Goal: Task Accomplishment & Management: Use online tool/utility

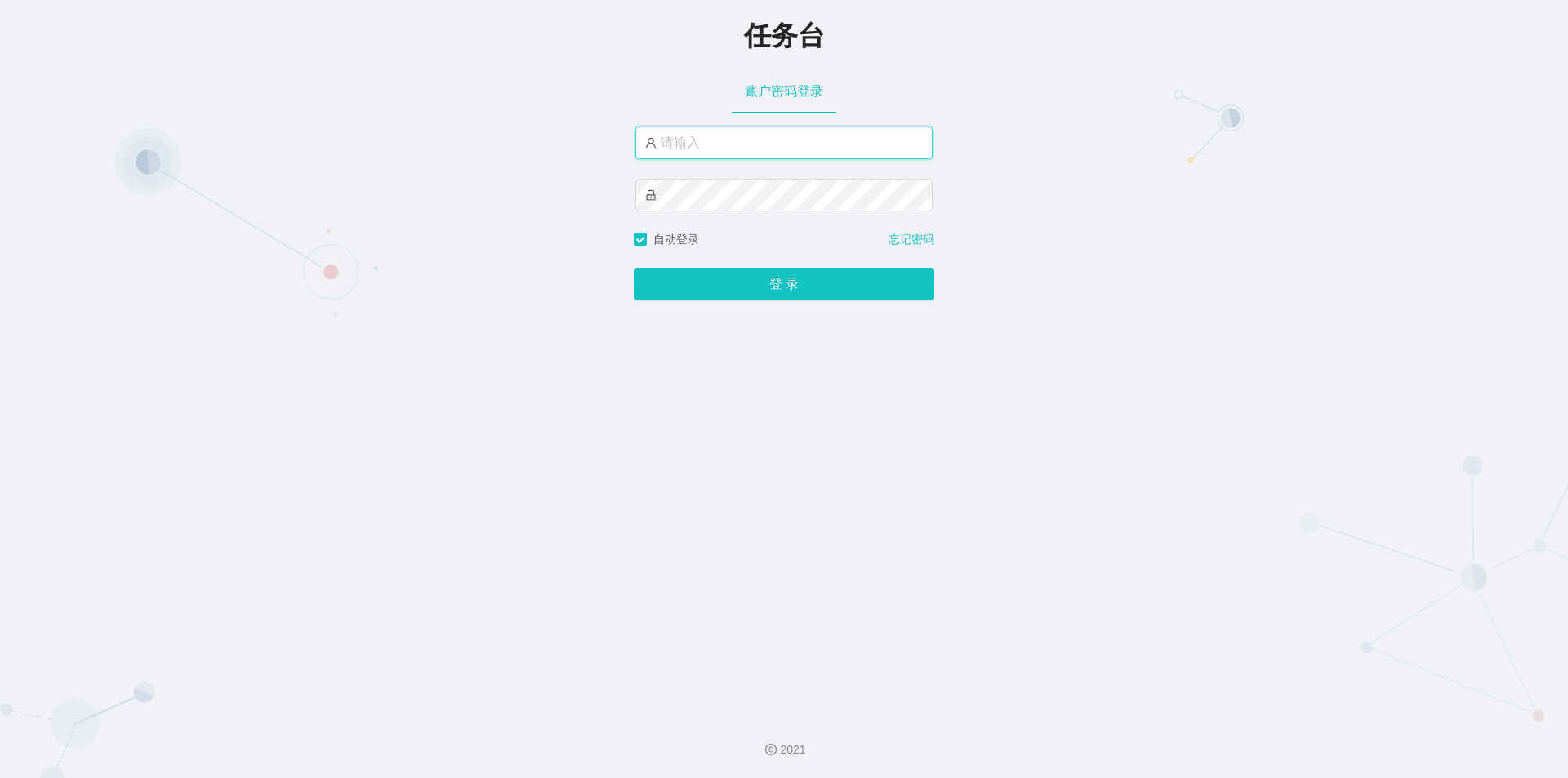
click at [764, 144] on input "text" at bounding box center [784, 143] width 298 height 33
type input "jishu"
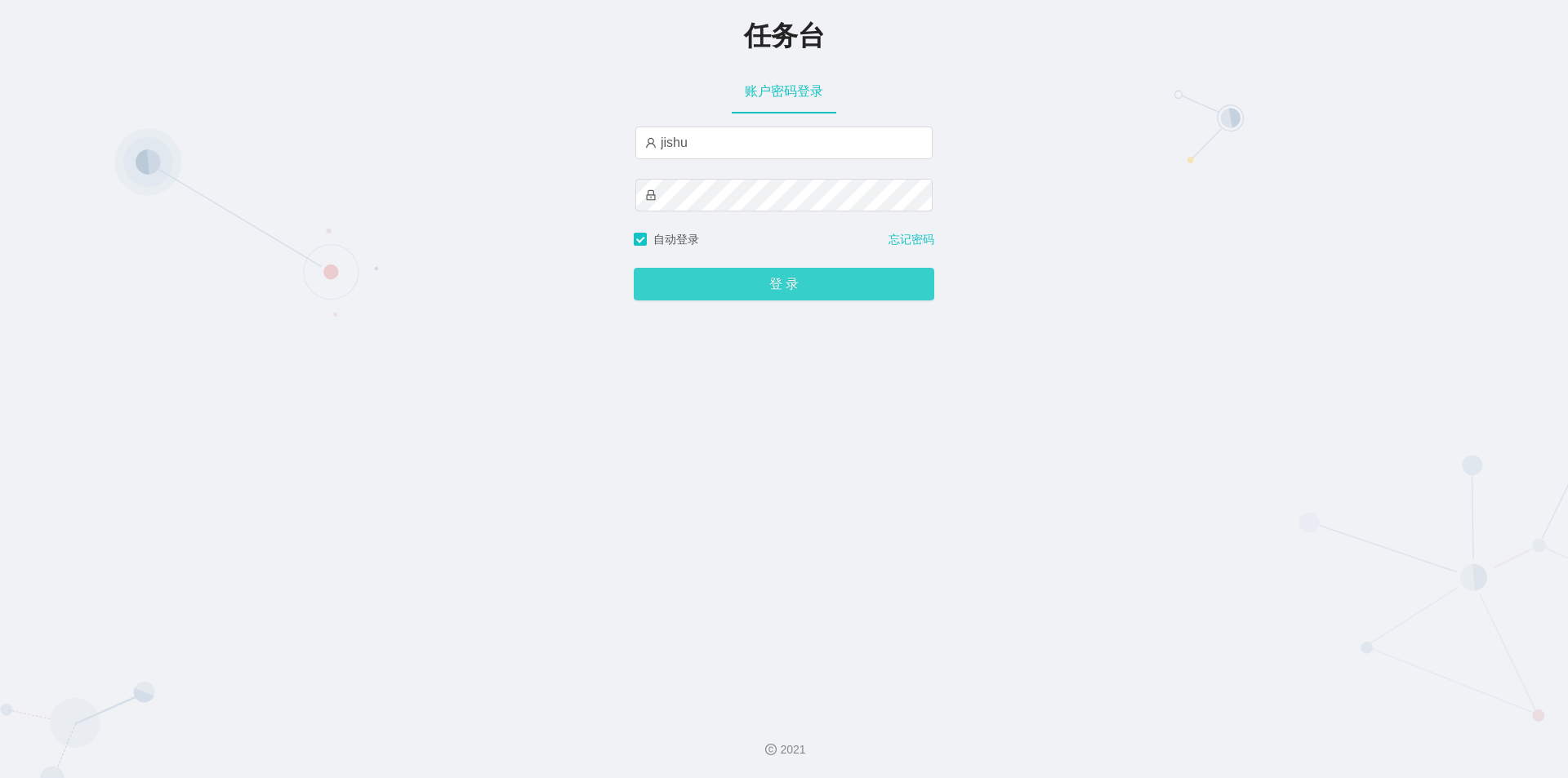
click at [711, 285] on button "登 录" at bounding box center [784, 285] width 300 height 33
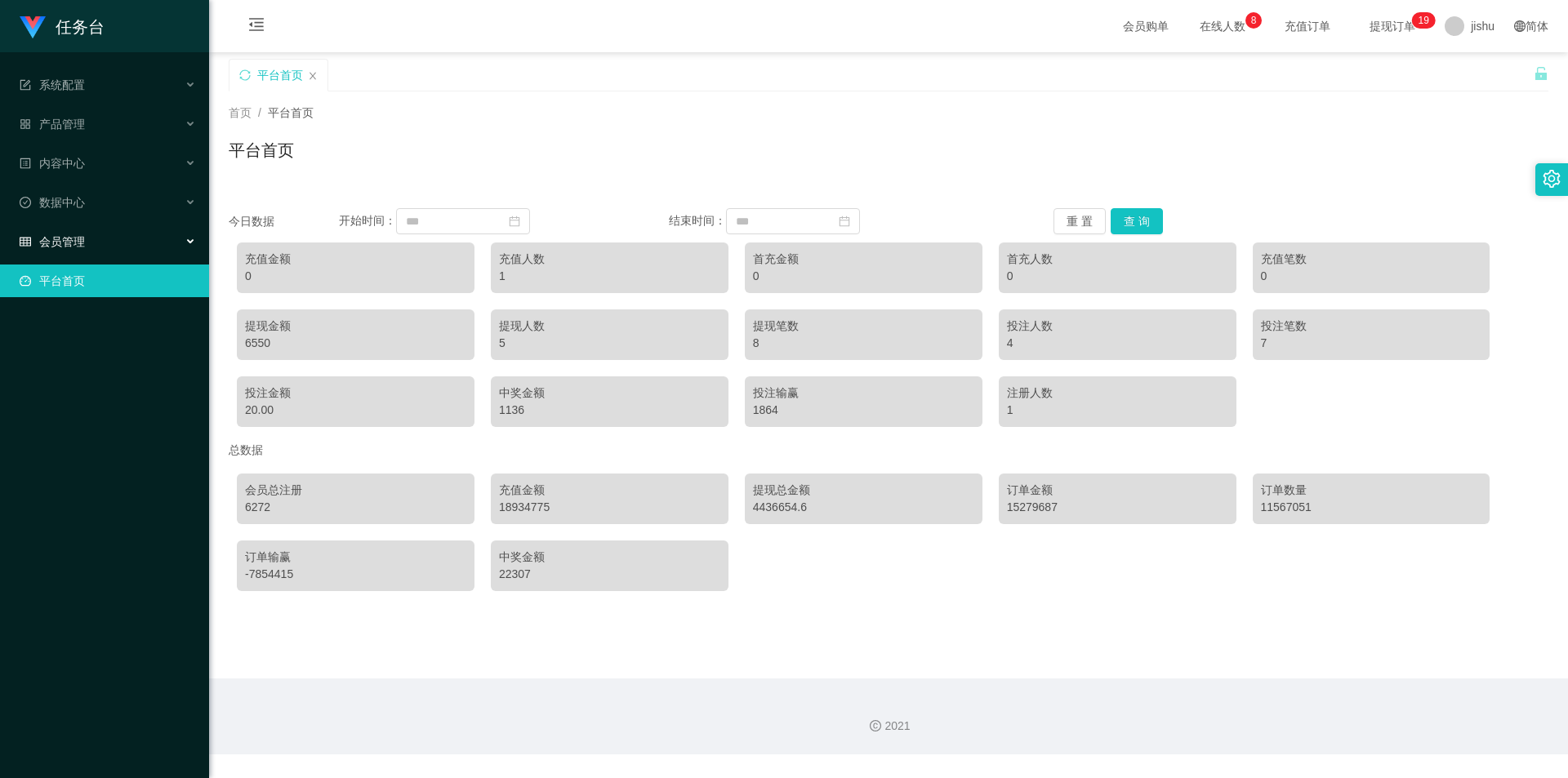
click at [88, 239] on div "会员管理" at bounding box center [104, 242] width 209 height 33
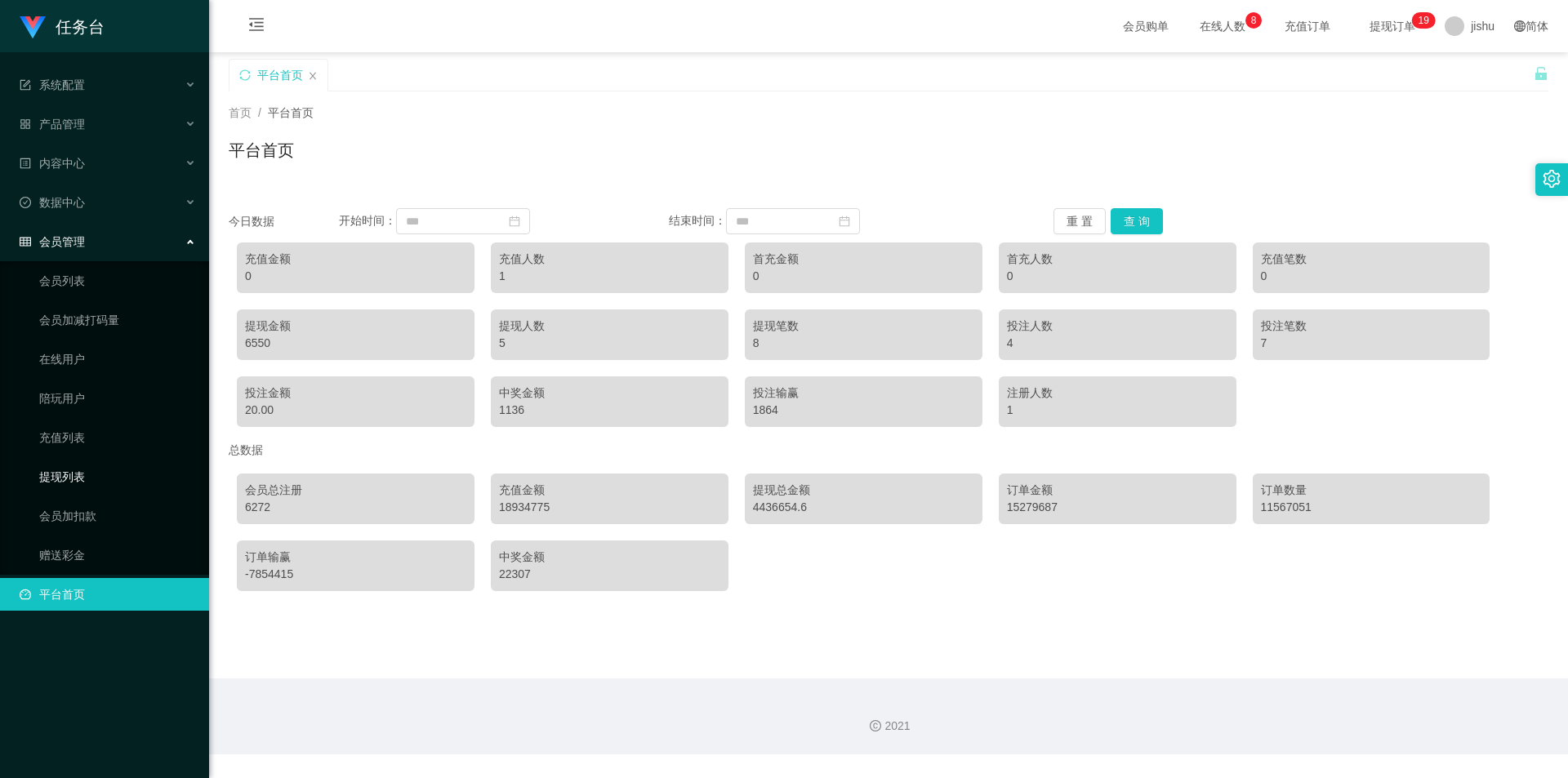
click at [84, 469] on link "提现列表" at bounding box center [118, 477] width 157 height 33
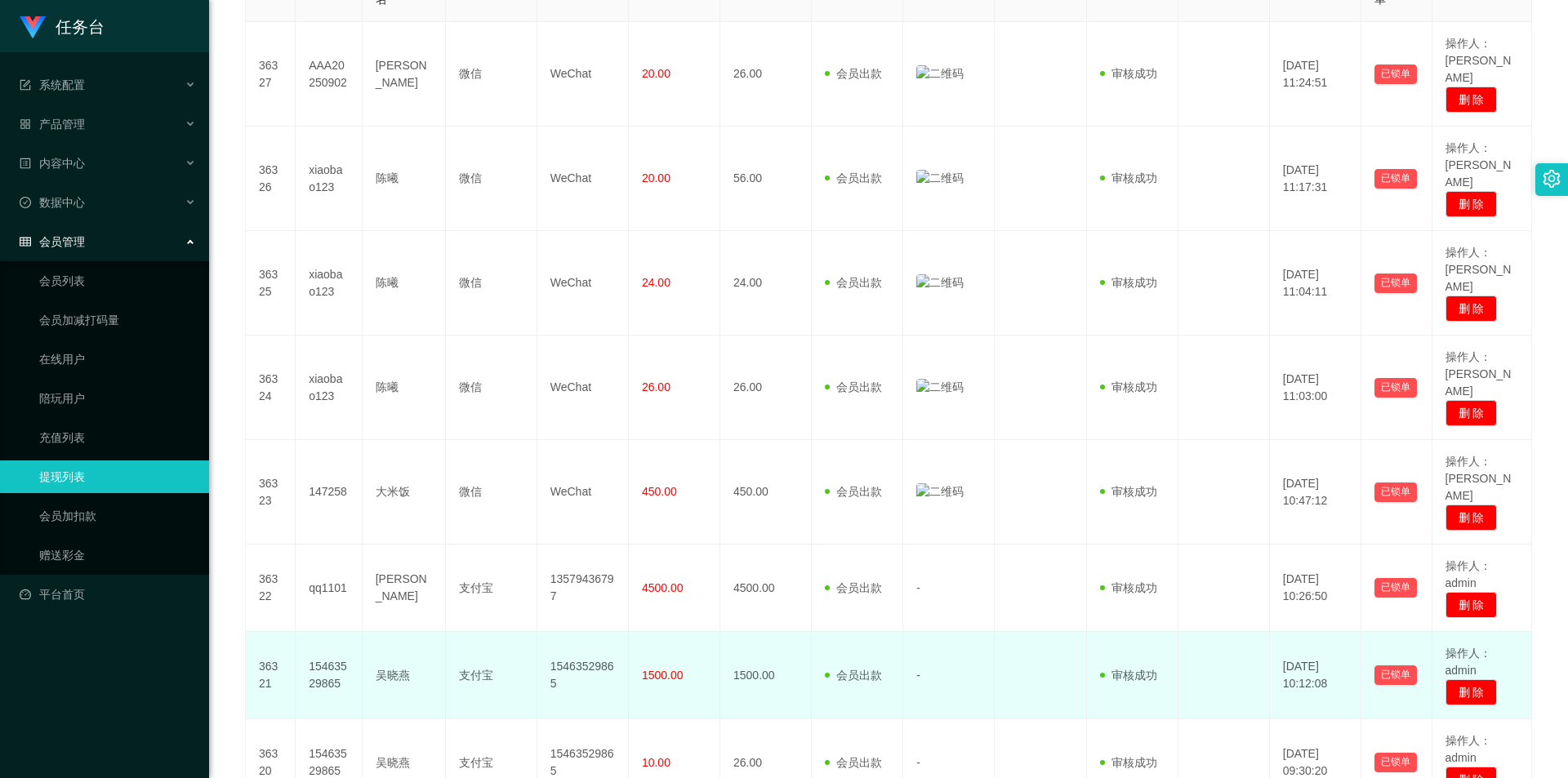
scroll to position [490, 0]
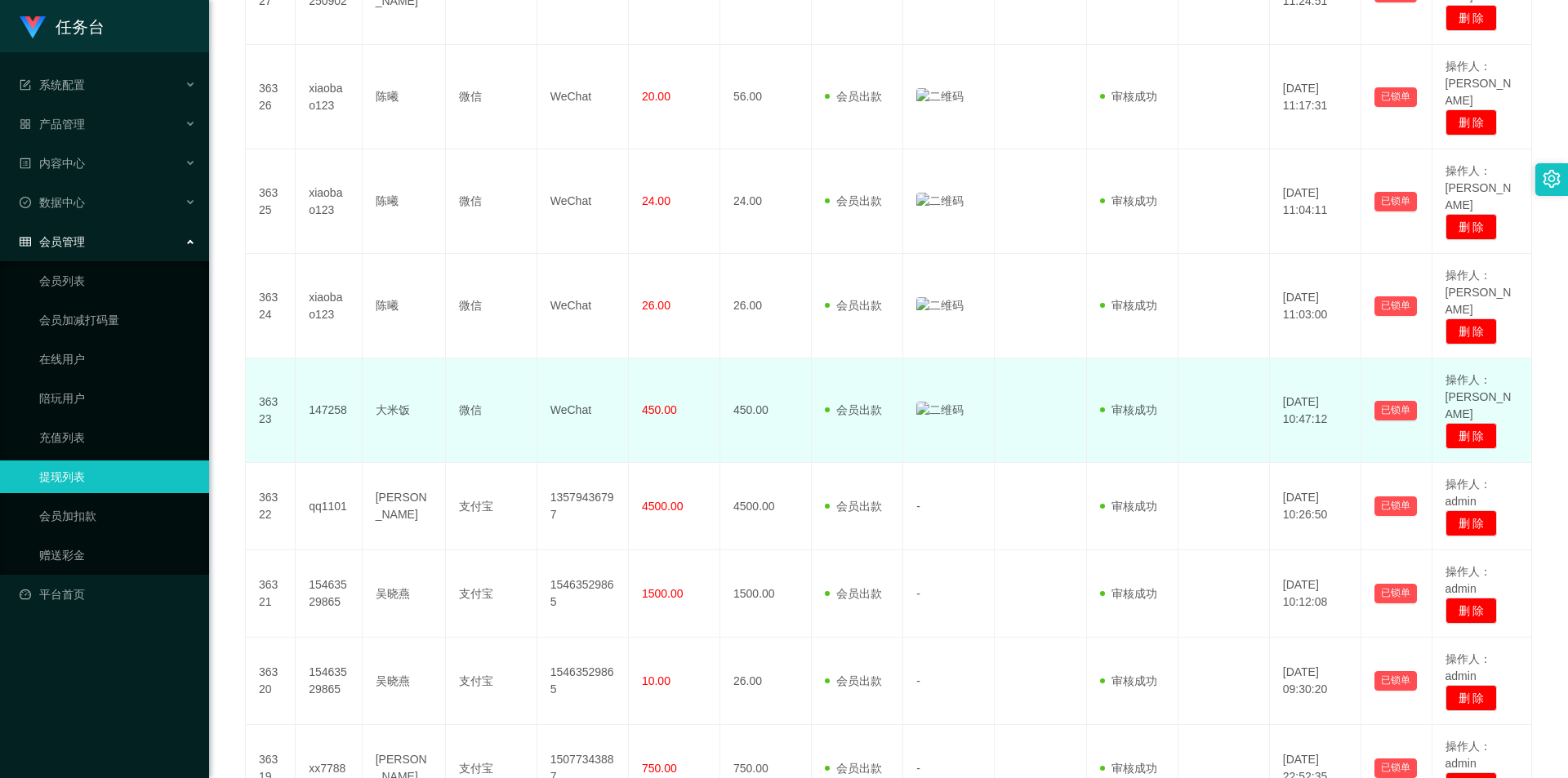
click at [919, 402] on img at bounding box center [940, 411] width 47 height 17
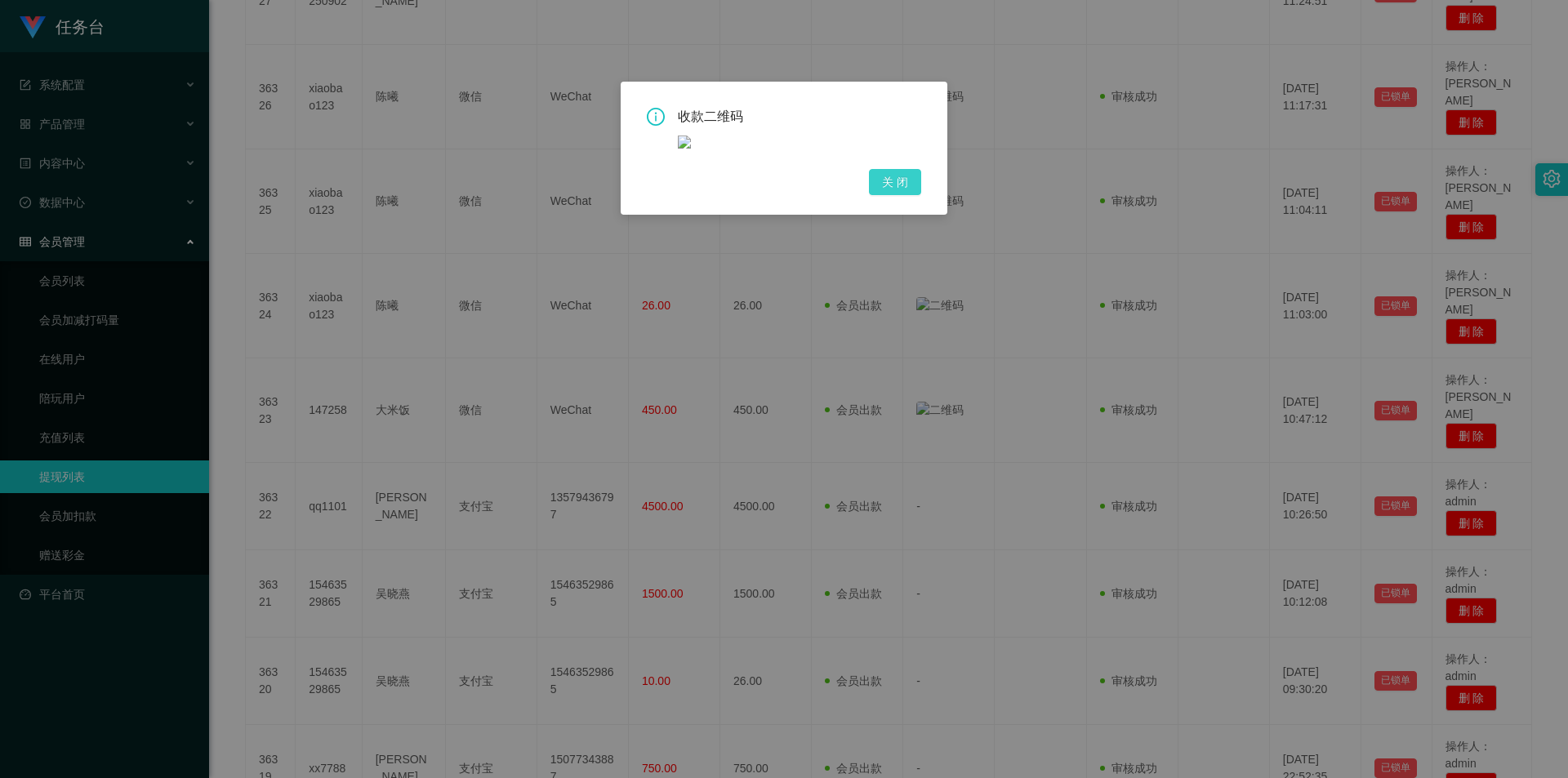
click at [896, 182] on button "关 闭" at bounding box center [895, 182] width 52 height 26
